Goal: Information Seeking & Learning: Learn about a topic

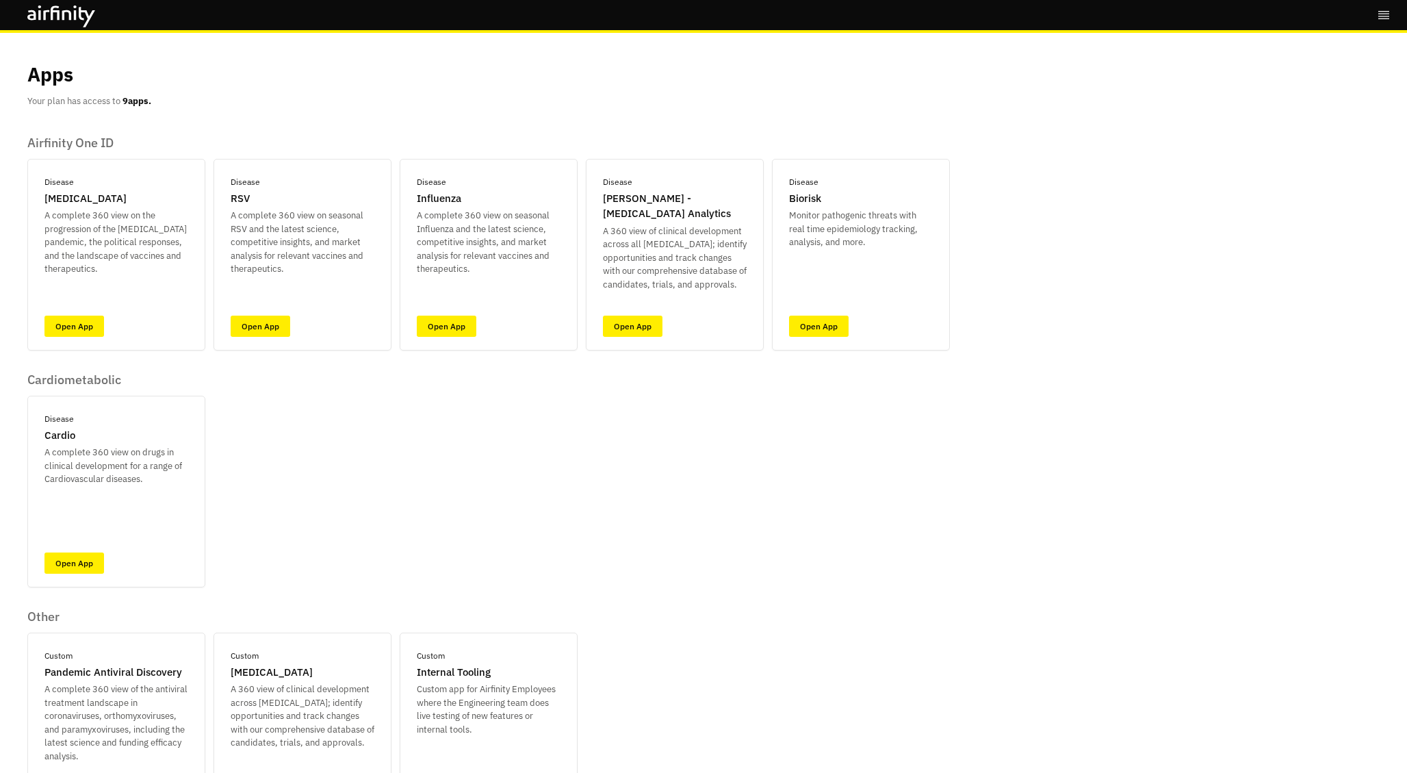
scroll to position [101, 0]
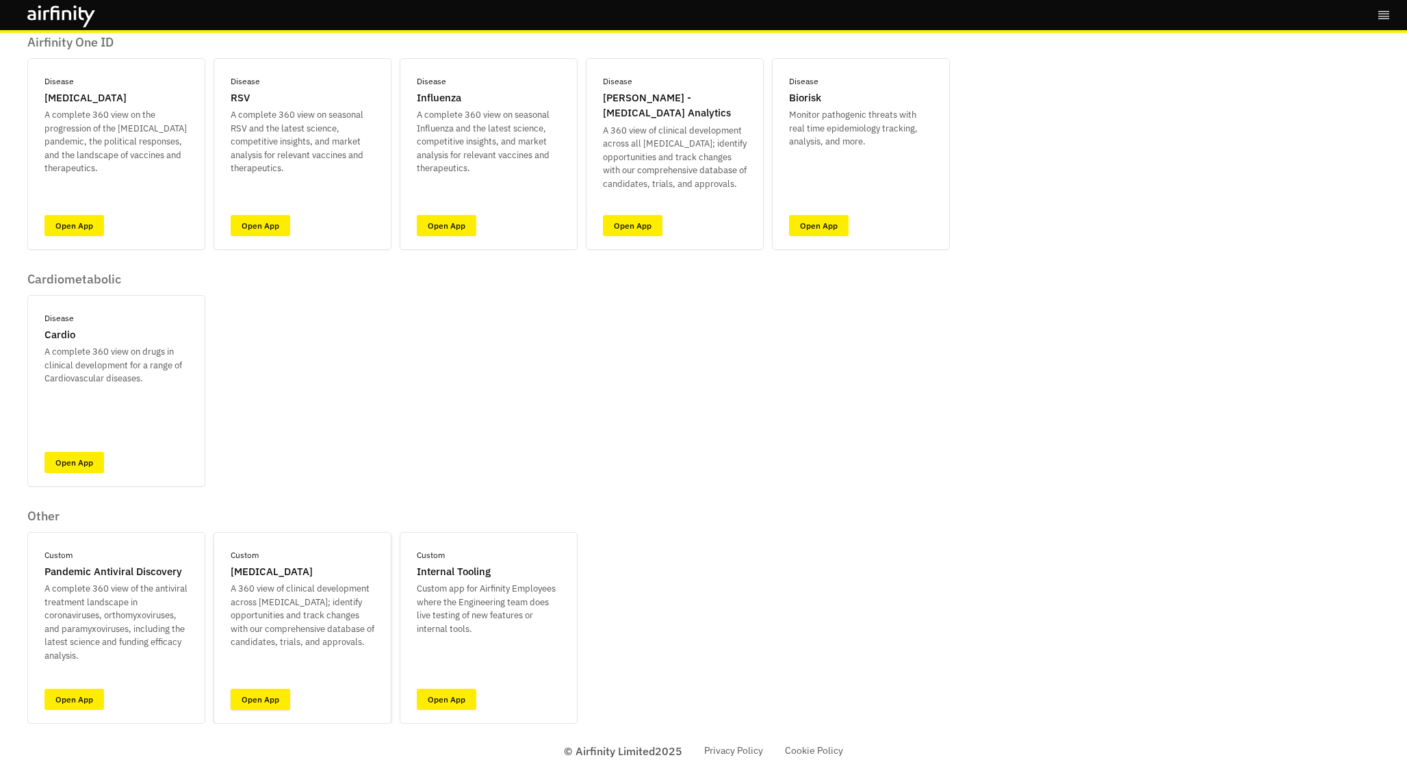
click at [276, 696] on link "Open App" at bounding box center [261, 698] width 60 height 21
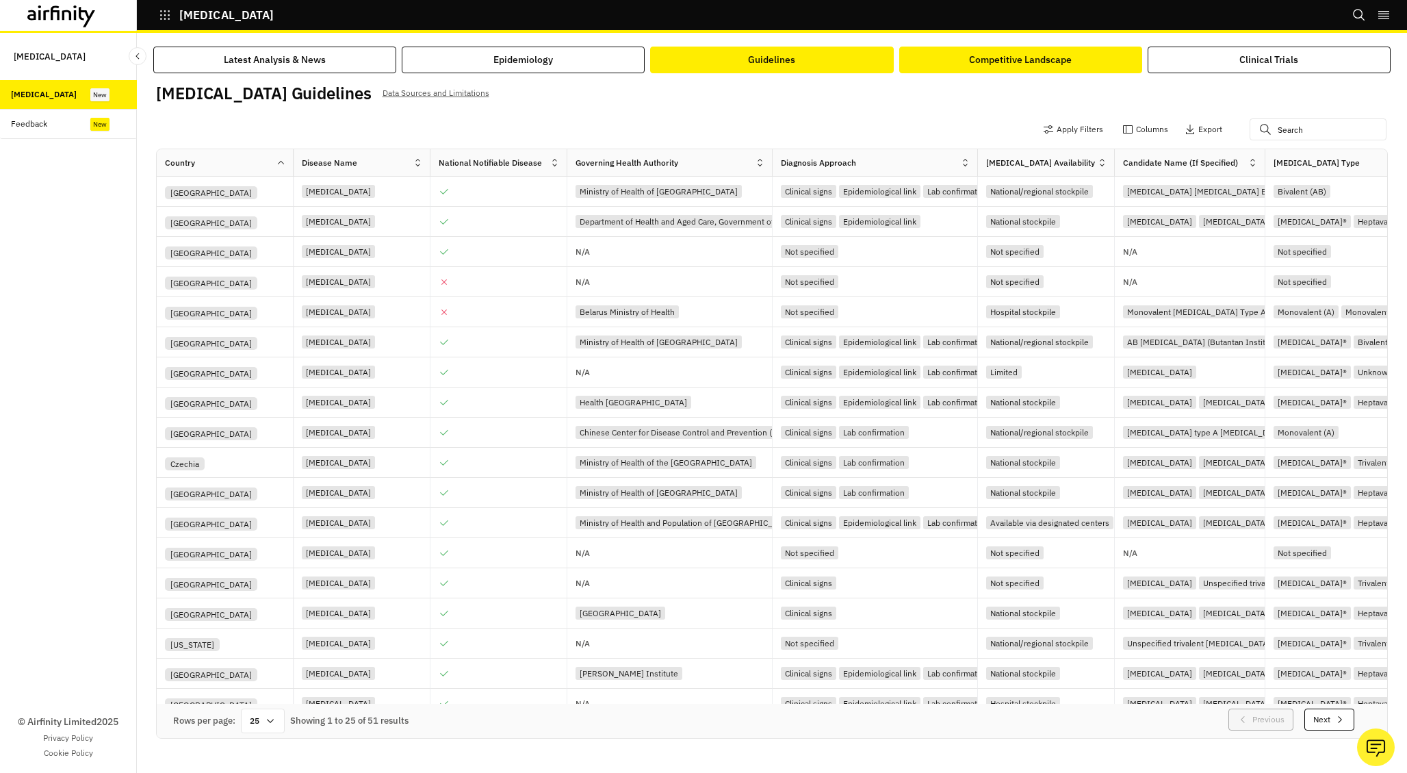
click at [995, 59] on div "Competitive Landscape" at bounding box center [1020, 60] width 103 height 14
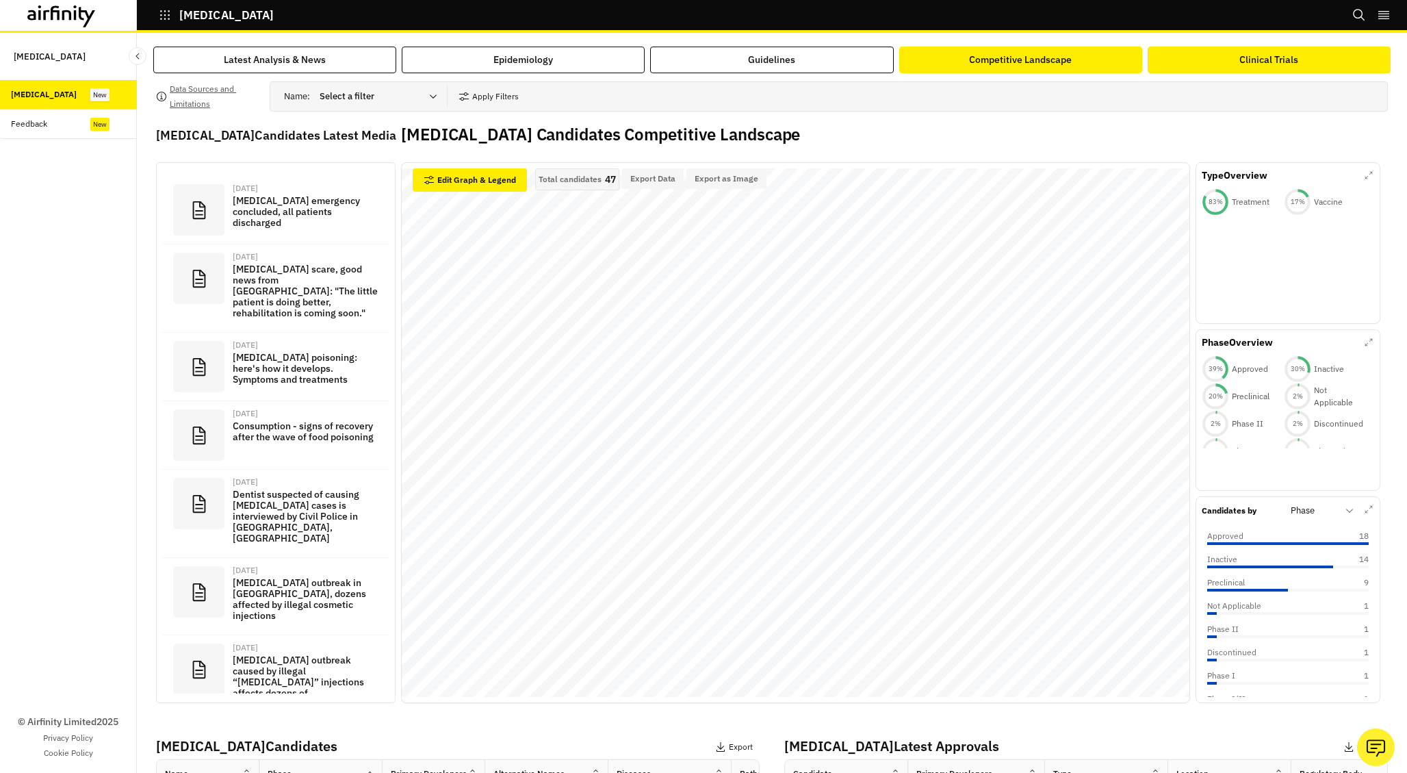
click at [1274, 54] on div "Clinical Trials" at bounding box center [1268, 60] width 59 height 14
